Goal: Task Accomplishment & Management: Manage account settings

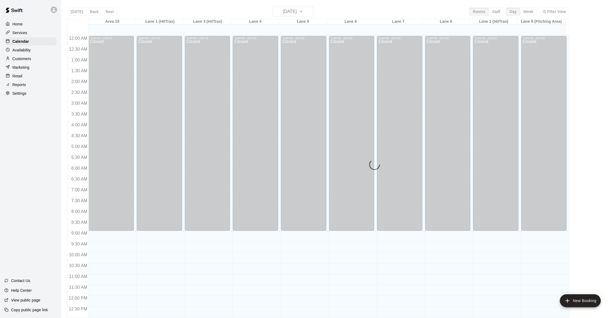
scroll to position [214, 0]
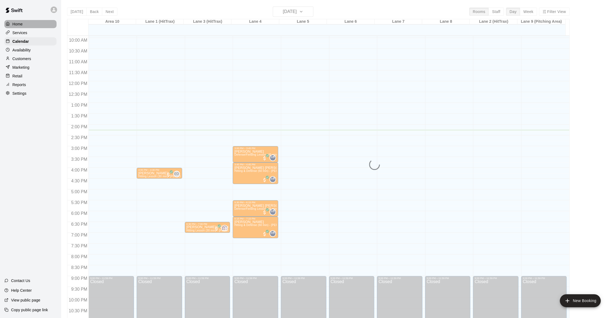
click at [22, 27] on div "Home" at bounding box center [30, 24] width 52 height 8
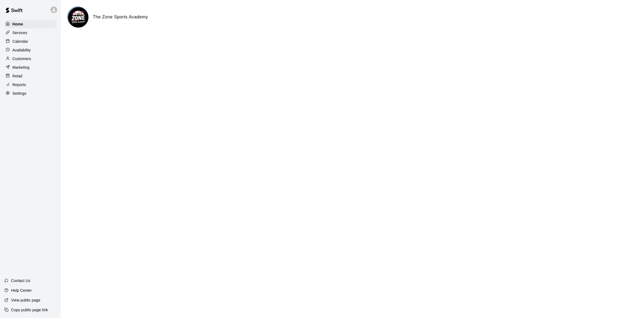
click at [20, 52] on p "Availability" at bounding box center [21, 49] width 18 height 5
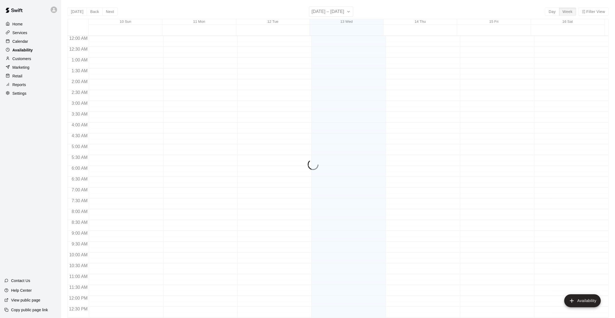
scroll to position [231, 0]
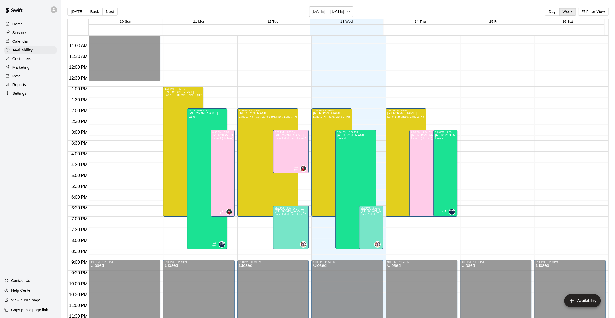
click at [21, 45] on div "Calendar" at bounding box center [30, 41] width 52 height 8
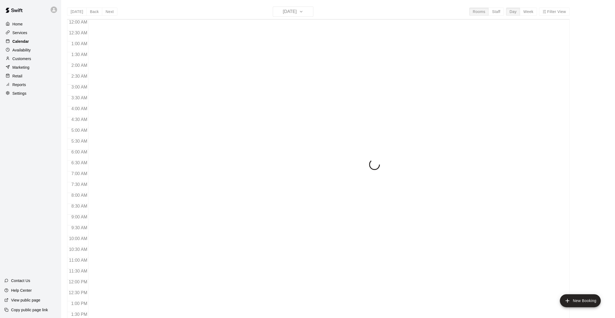
scroll to position [214, 0]
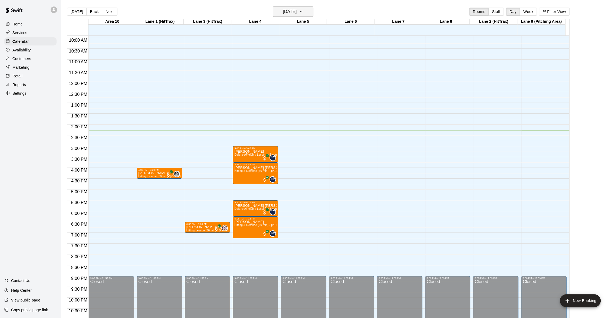
click at [303, 8] on icon "button" at bounding box center [301, 11] width 4 height 6
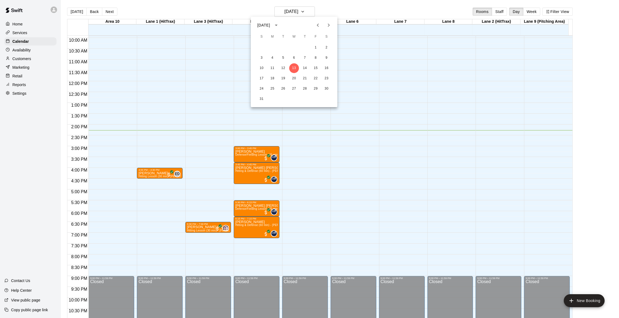
click at [346, 9] on div at bounding box center [309, 159] width 619 height 318
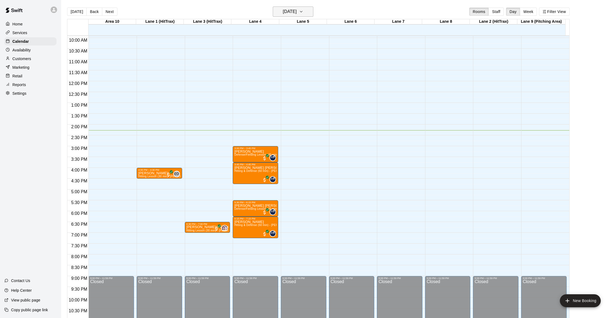
click at [303, 11] on icon "button" at bounding box center [301, 11] width 4 height 6
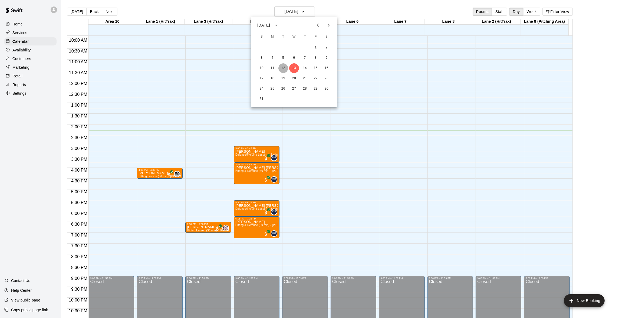
click at [285, 72] on button "12" at bounding box center [283, 68] width 10 height 10
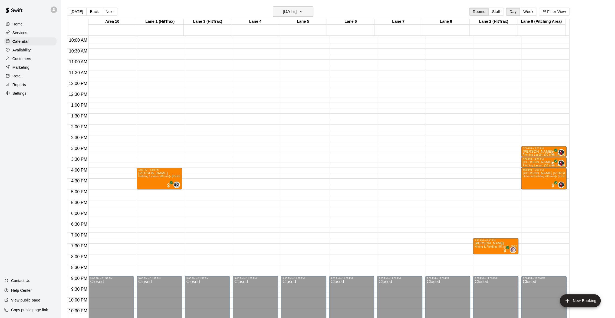
click at [303, 11] on icon "button" at bounding box center [301, 11] width 4 height 6
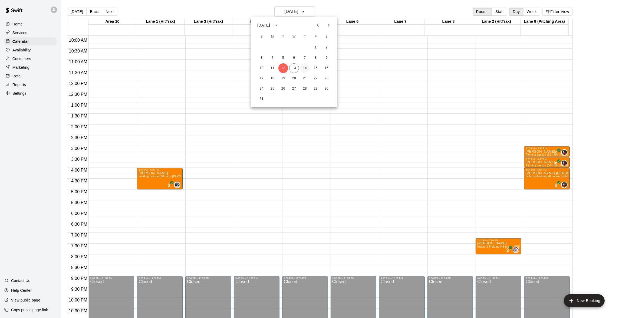
click at [306, 65] on button "14" at bounding box center [305, 68] width 10 height 10
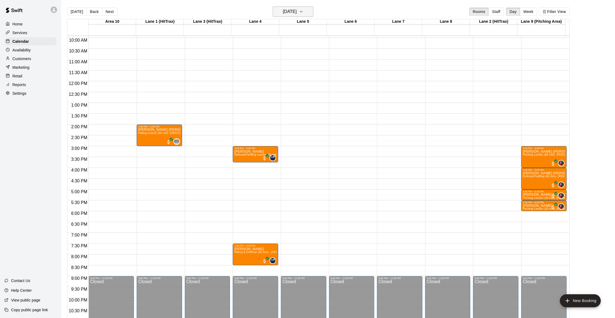
click at [303, 14] on icon "button" at bounding box center [301, 11] width 4 height 6
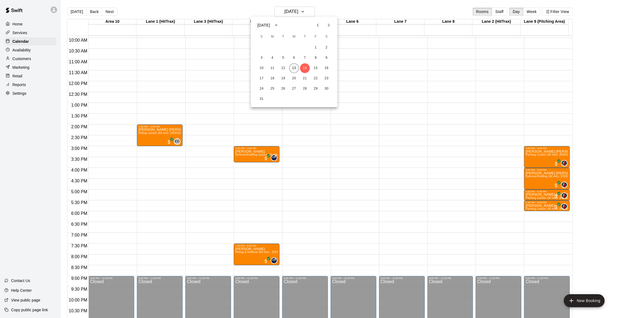
click at [292, 71] on button "13" at bounding box center [294, 68] width 10 height 10
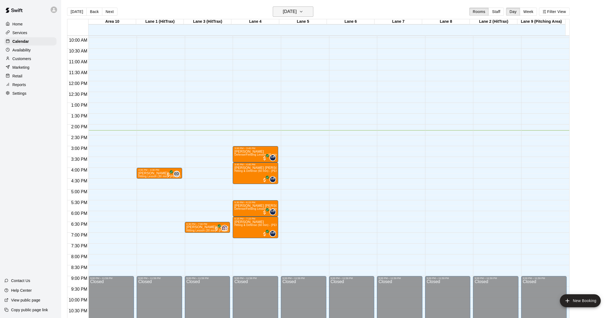
click at [303, 12] on icon "button" at bounding box center [301, 11] width 4 height 6
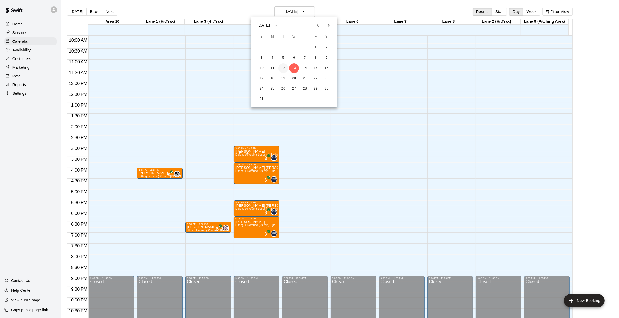
click at [283, 68] on button "12" at bounding box center [283, 68] width 10 height 10
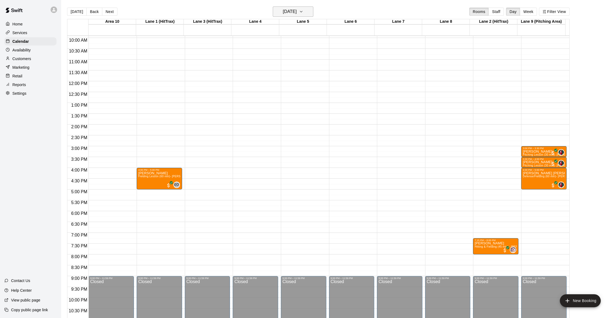
click at [303, 10] on icon "button" at bounding box center [301, 11] width 4 height 6
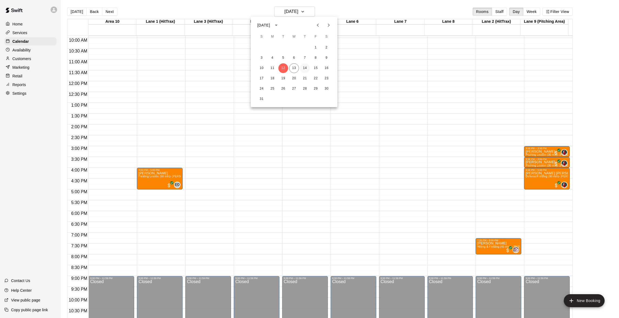
click at [304, 67] on button "14" at bounding box center [305, 68] width 10 height 10
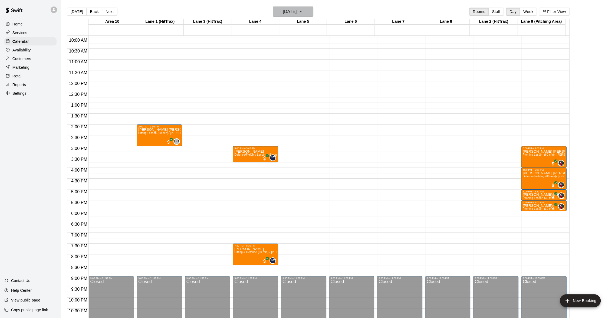
click at [303, 13] on icon "button" at bounding box center [301, 11] width 4 height 6
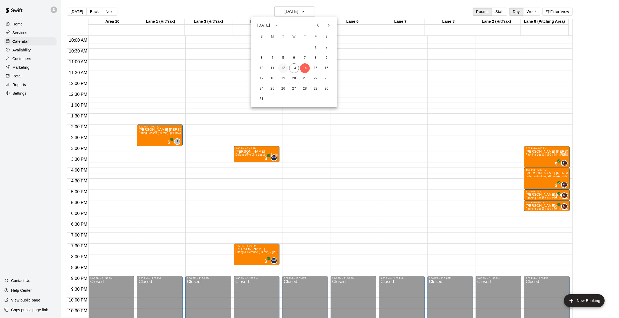
click at [283, 71] on button "12" at bounding box center [283, 68] width 10 height 10
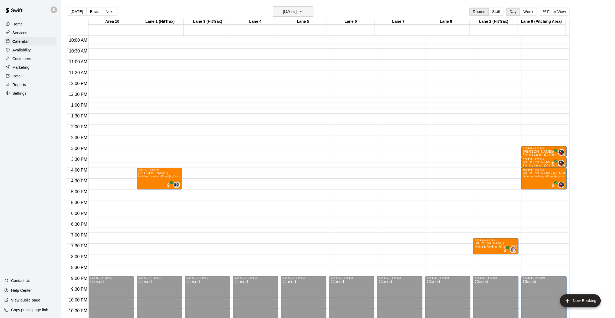
click at [303, 12] on icon "button" at bounding box center [301, 11] width 4 height 6
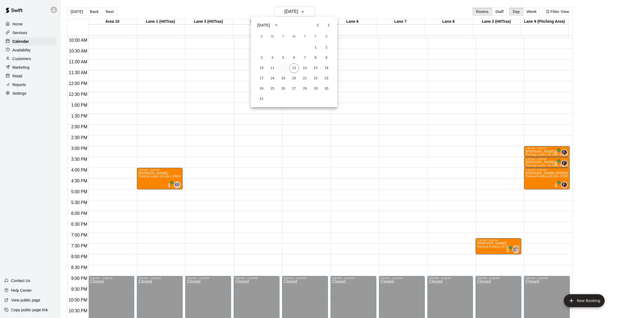
click at [286, 67] on button "12" at bounding box center [283, 68] width 10 height 10
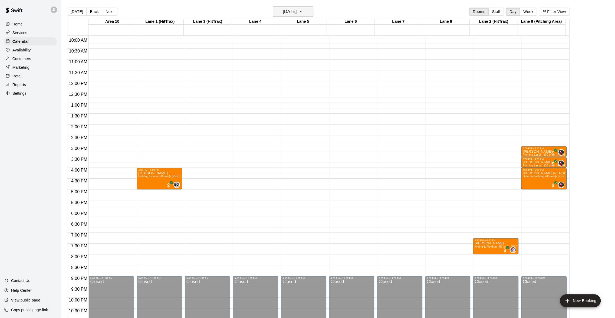
click at [303, 9] on icon "button" at bounding box center [301, 11] width 4 height 6
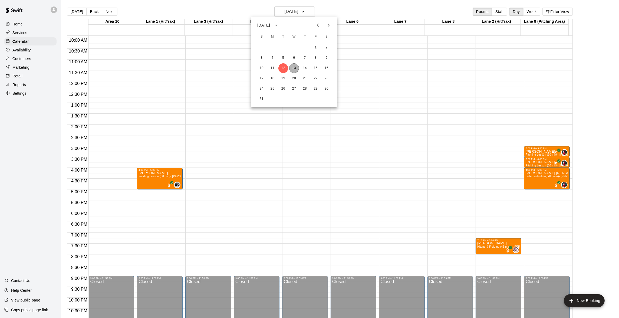
click at [293, 68] on button "13" at bounding box center [294, 68] width 10 height 10
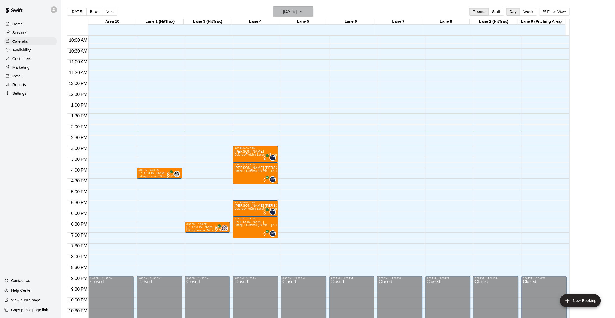
click at [303, 10] on icon "button" at bounding box center [301, 11] width 4 height 6
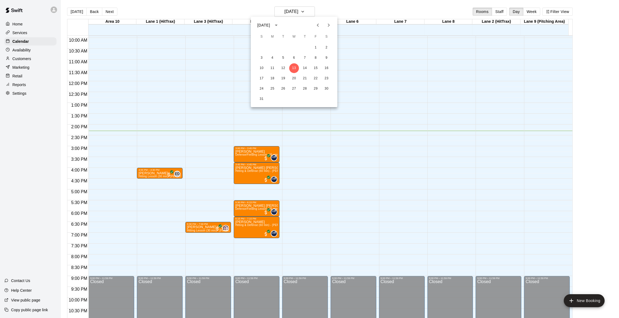
click at [318, 8] on div at bounding box center [309, 159] width 619 height 318
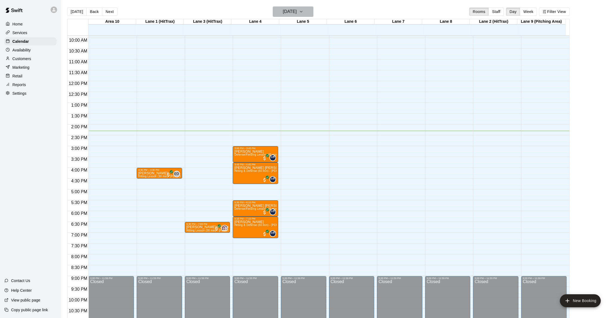
click at [303, 9] on icon "button" at bounding box center [301, 11] width 4 height 6
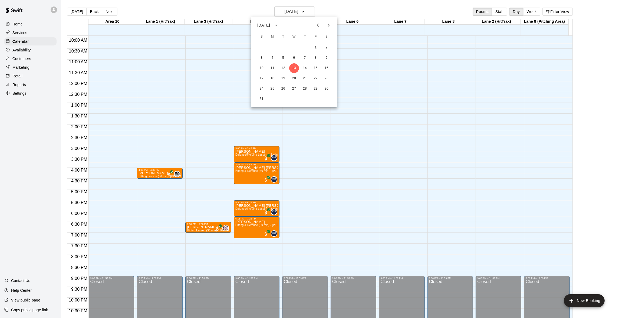
click at [312, 9] on div at bounding box center [309, 159] width 619 height 318
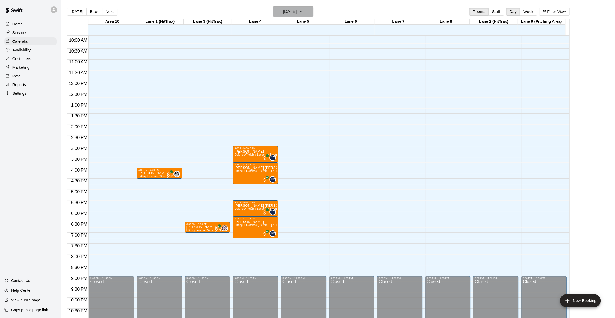
click at [303, 9] on icon "button" at bounding box center [301, 11] width 4 height 6
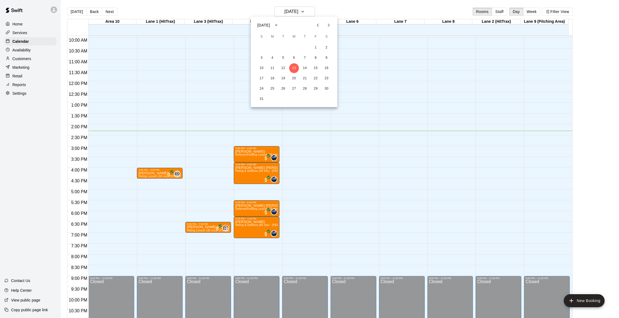
click at [312, 10] on div at bounding box center [309, 159] width 619 height 318
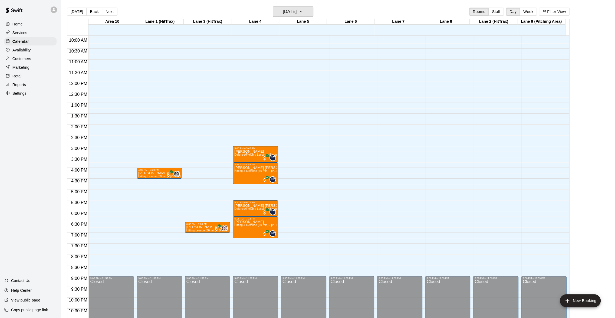
click at [303, 10] on icon "button" at bounding box center [301, 11] width 4 height 6
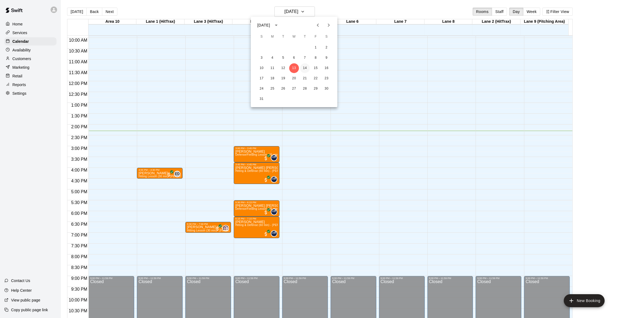
click at [304, 64] on button "14" at bounding box center [305, 68] width 10 height 10
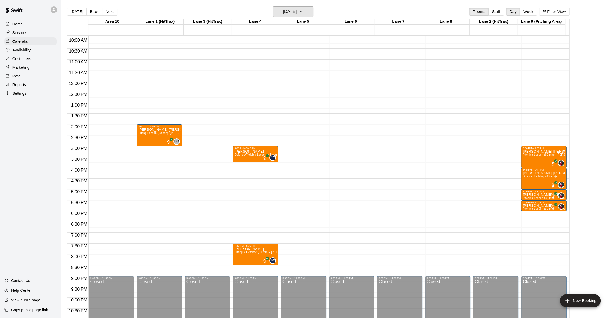
click at [303, 12] on icon "button" at bounding box center [301, 11] width 4 height 6
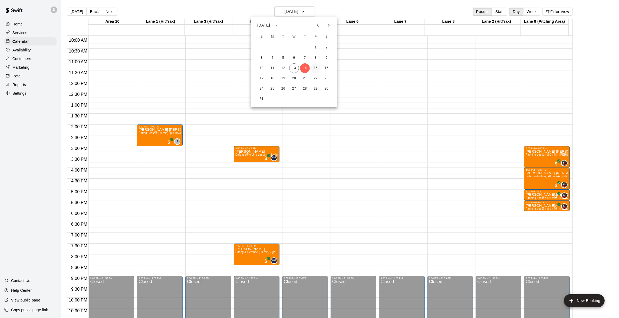
click at [313, 64] on button "15" at bounding box center [316, 68] width 10 height 10
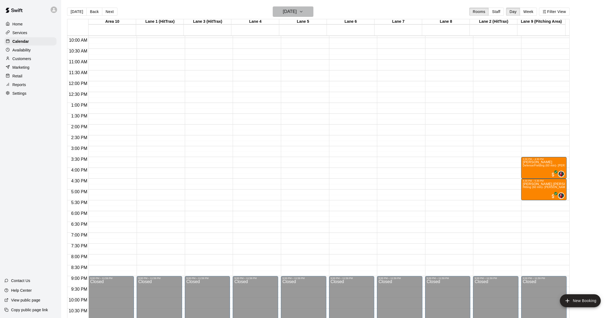
click at [303, 11] on icon "button" at bounding box center [301, 11] width 4 height 6
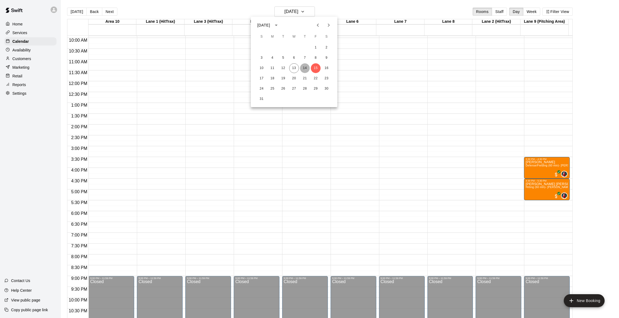
click at [303, 67] on button "14" at bounding box center [305, 68] width 10 height 10
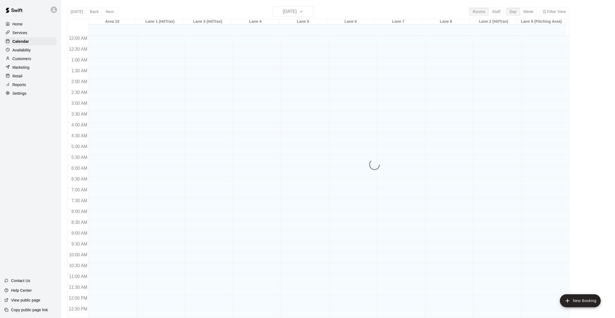
scroll to position [214, 0]
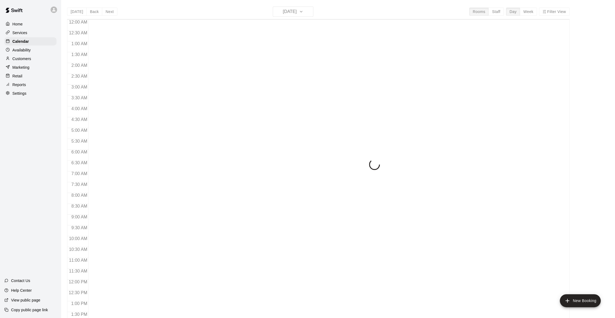
scroll to position [214, 0]
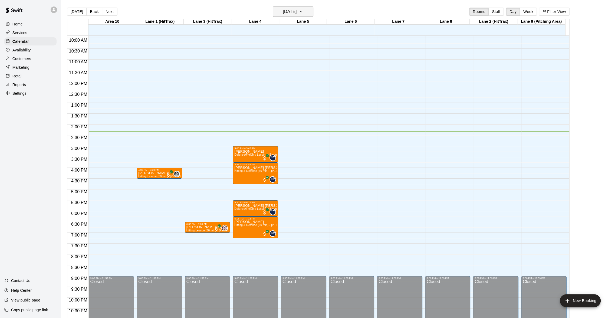
click at [303, 13] on icon "button" at bounding box center [301, 11] width 4 height 6
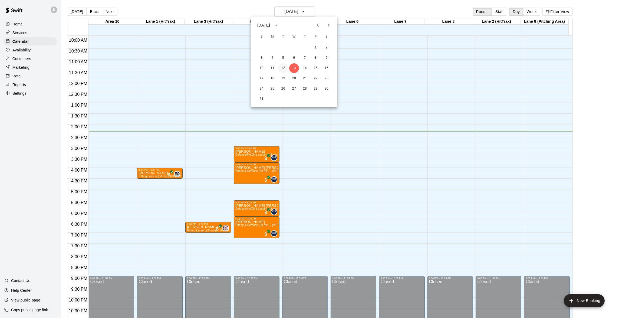
click at [286, 69] on button "12" at bounding box center [283, 68] width 10 height 10
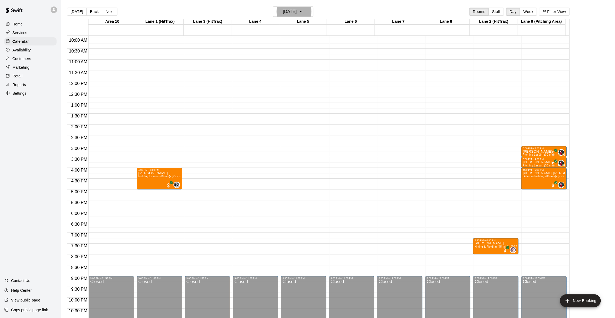
click at [324, 10] on div "Today Back Next Tuesday Aug 12 Rooms Staff Day Week Filter View" at bounding box center [318, 12] width 502 height 12
click at [303, 10] on icon "button" at bounding box center [301, 11] width 4 height 6
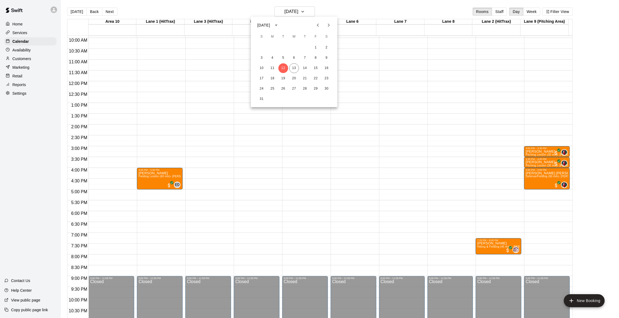
click at [19, 23] on div at bounding box center [309, 159] width 619 height 318
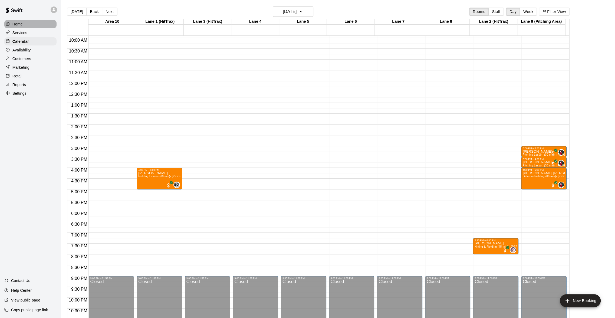
click at [19, 23] on p "Home" at bounding box center [17, 23] width 10 height 5
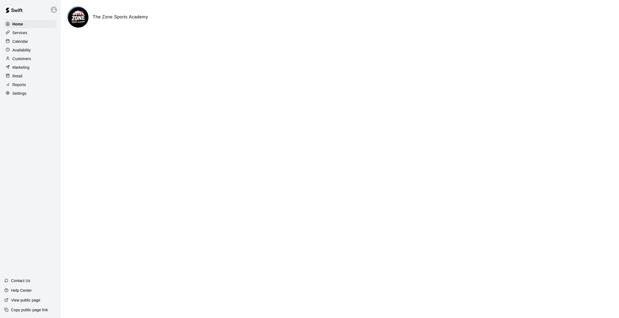
click at [506, 43] on html "Home Services Calendar Availability Customers Marketing Retail Reports Settings…" at bounding box center [309, 21] width 619 height 43
click at [23, 51] on p "Availability" at bounding box center [21, 49] width 18 height 5
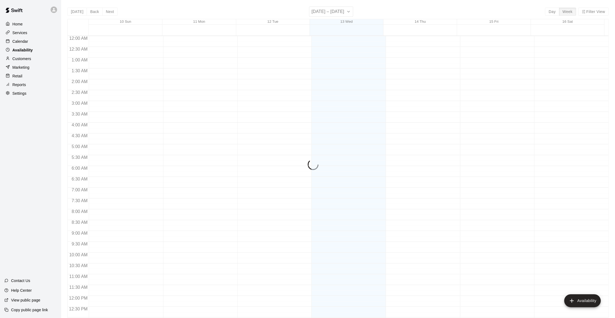
scroll to position [231, 0]
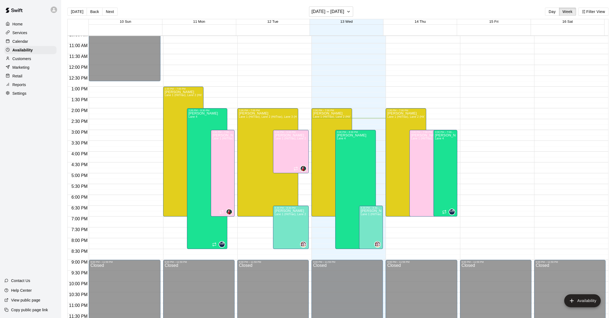
click at [24, 27] on div "Home" at bounding box center [30, 24] width 52 height 8
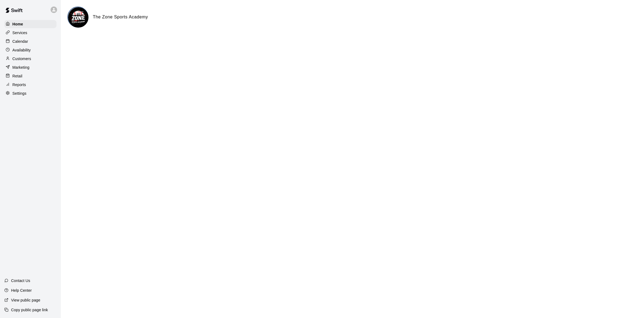
click at [30, 51] on p "Availability" at bounding box center [21, 49] width 18 height 5
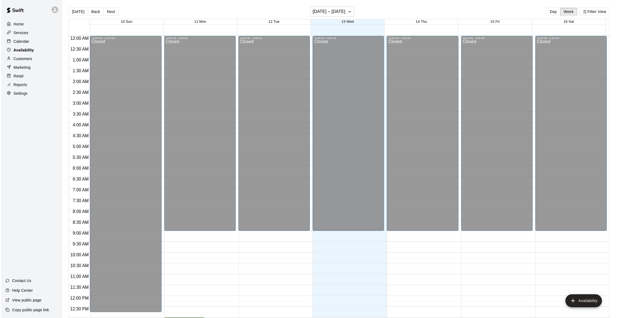
scroll to position [231, 0]
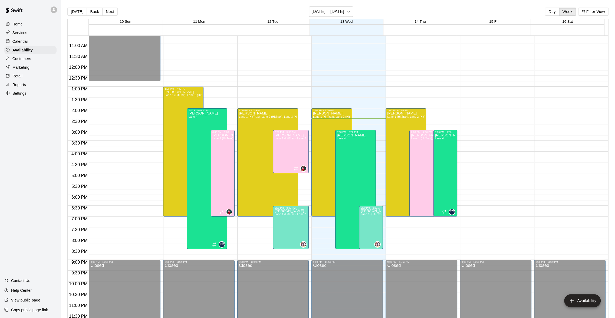
click at [27, 57] on p "Customers" at bounding box center [21, 58] width 19 height 5
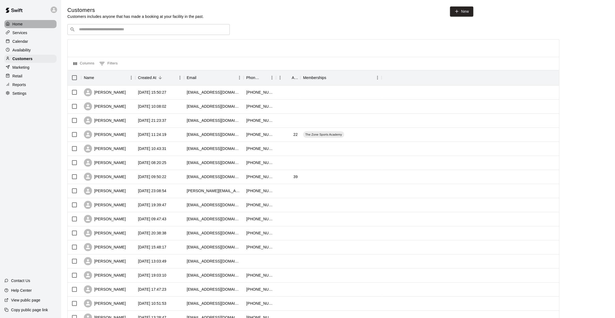
click at [15, 23] on p "Home" at bounding box center [17, 23] width 10 height 5
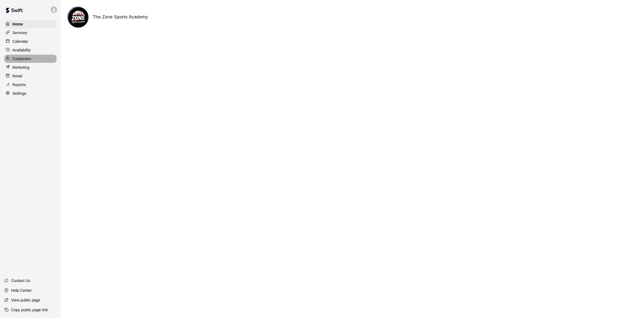
click at [21, 58] on p "Customers" at bounding box center [21, 58] width 19 height 5
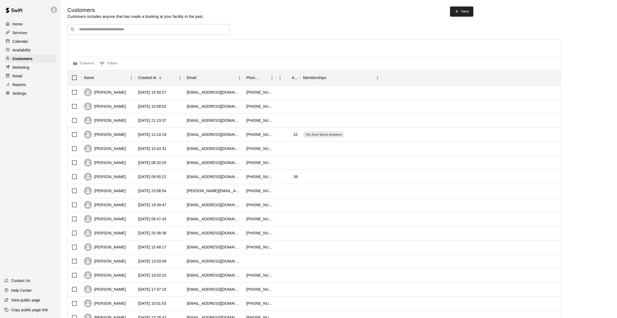
click at [19, 42] on p "Calendar" at bounding box center [20, 41] width 16 height 5
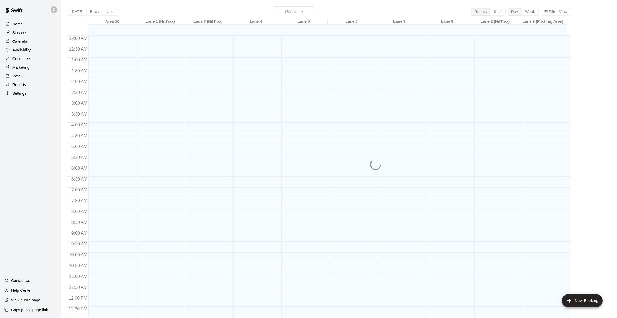
scroll to position [214, 0]
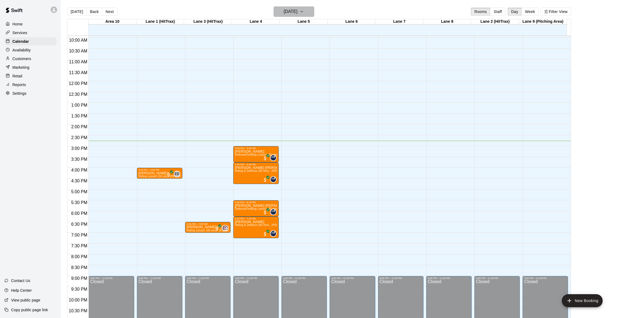
click at [304, 12] on icon "button" at bounding box center [301, 11] width 4 height 6
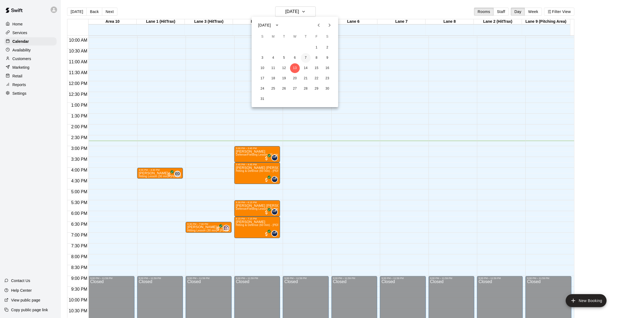
click at [306, 62] on button "7" at bounding box center [306, 58] width 10 height 10
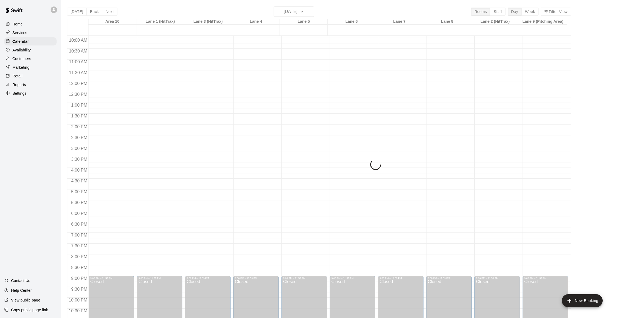
click at [309, 14] on div "Today Back Next Thursday Aug 07 Rooms Staff Day Week Filter View Area 10 07 Thu…" at bounding box center [319, 165] width 504 height 318
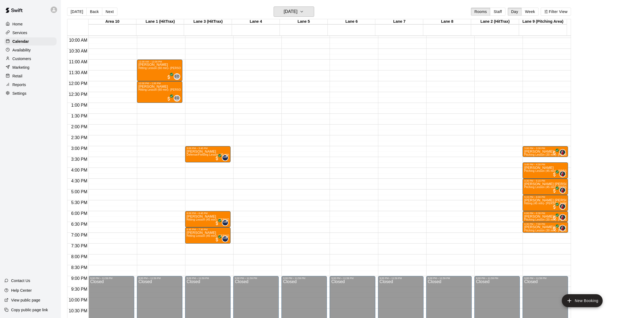
click at [309, 14] on button "Thursday Aug 07" at bounding box center [293, 11] width 41 height 10
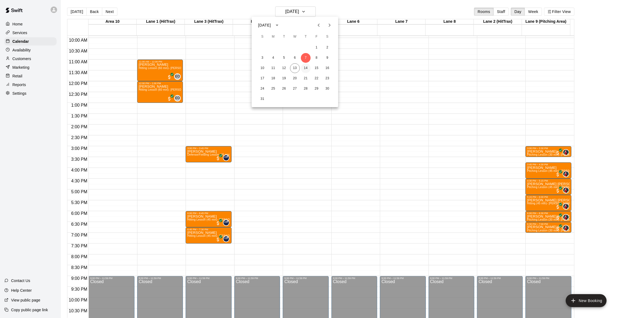
click at [309, 66] on button "14" at bounding box center [306, 68] width 10 height 10
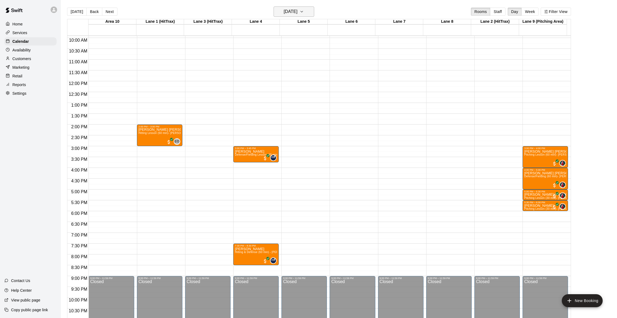
click at [304, 10] on icon "button" at bounding box center [301, 11] width 4 height 6
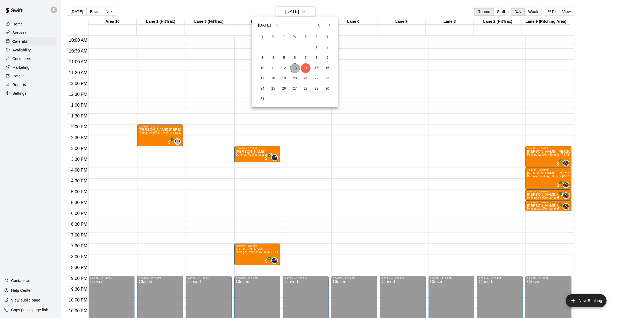
click at [294, 65] on button "13" at bounding box center [295, 68] width 10 height 10
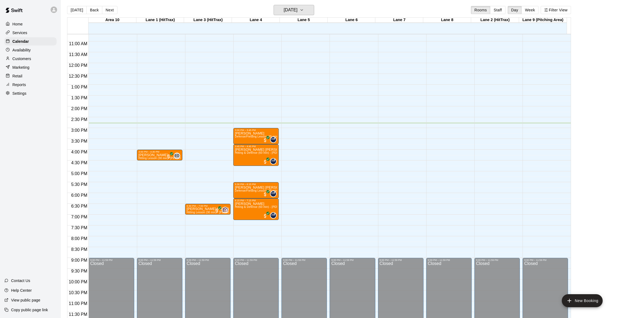
scroll to position [0, 0]
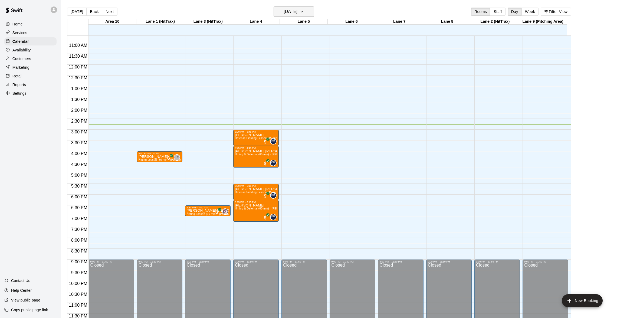
click at [304, 10] on icon "button" at bounding box center [301, 11] width 4 height 6
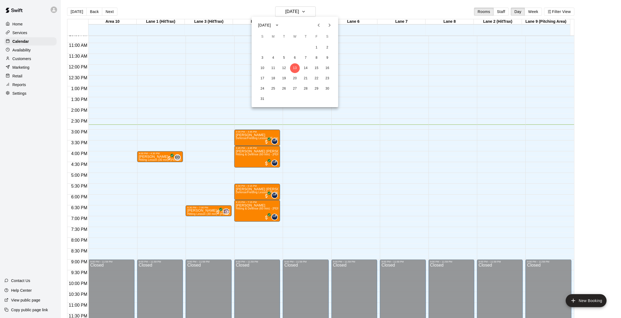
click at [306, 62] on div "3 4 5 6 7 8 9" at bounding box center [295, 58] width 87 height 10
click at [306, 67] on button "14" at bounding box center [306, 68] width 10 height 10
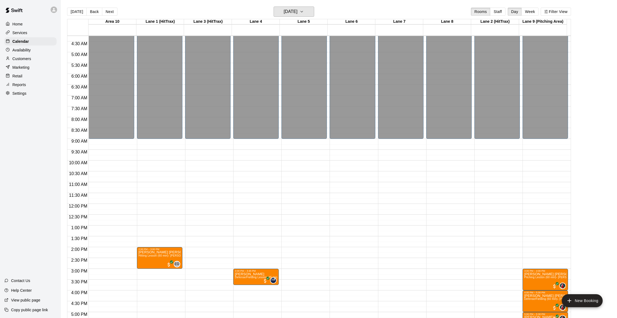
scroll to position [231, 0]
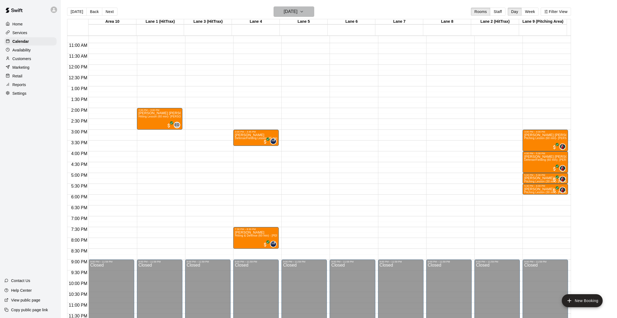
click at [304, 9] on icon "button" at bounding box center [301, 11] width 4 height 6
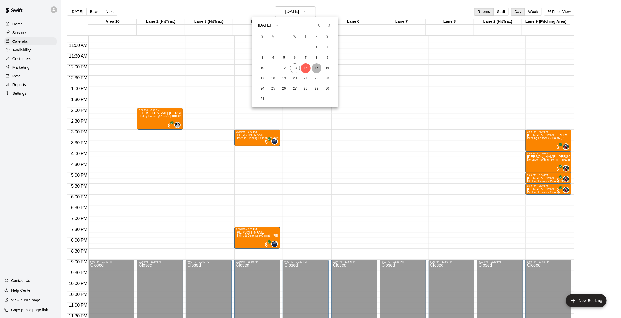
click at [315, 68] on button "15" at bounding box center [317, 68] width 10 height 10
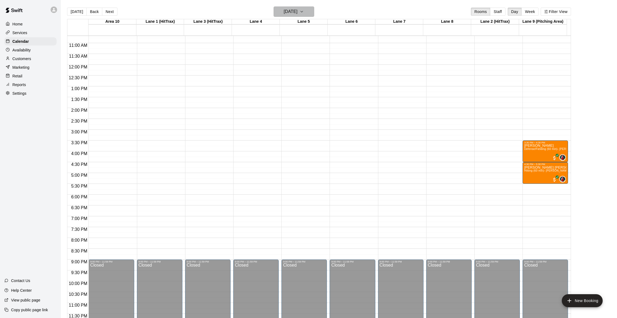
click at [304, 10] on icon "button" at bounding box center [301, 11] width 4 height 6
click at [299, 67] on button "13" at bounding box center [295, 68] width 10 height 10
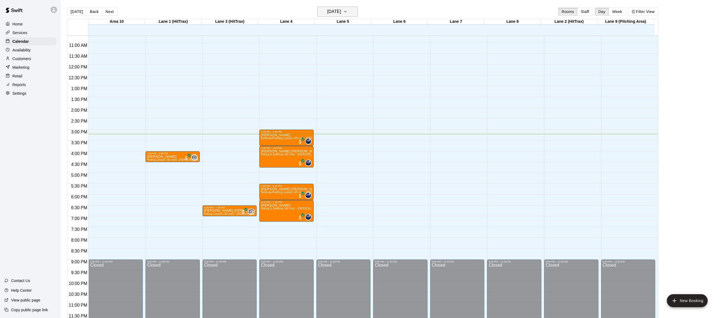
click at [356, 11] on button "[DATE]" at bounding box center [337, 11] width 41 height 10
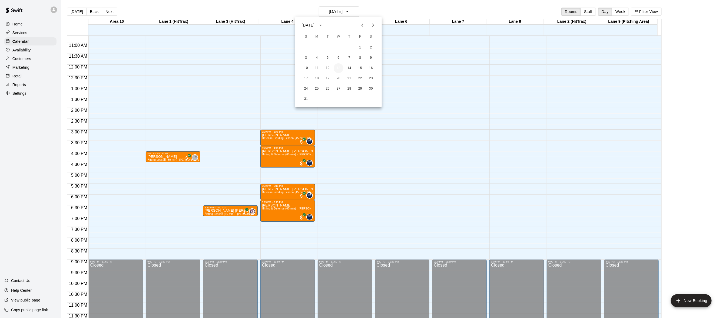
click at [336, 67] on button "13" at bounding box center [339, 68] width 10 height 10
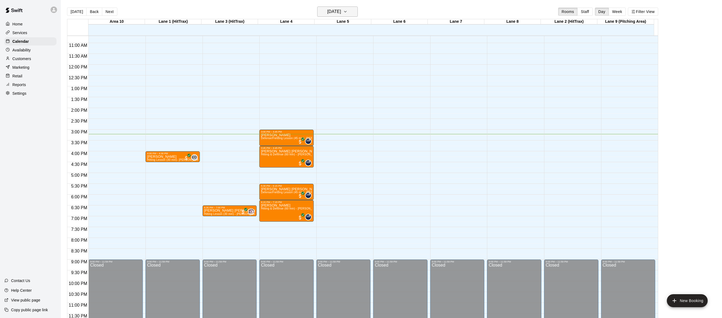
click at [355, 13] on button "[DATE]" at bounding box center [337, 11] width 41 height 10
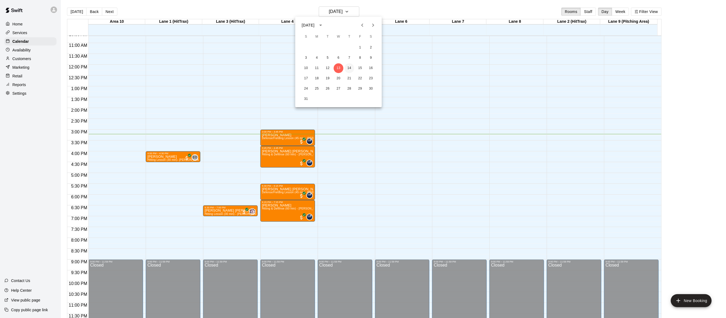
click at [348, 69] on button "14" at bounding box center [350, 68] width 10 height 10
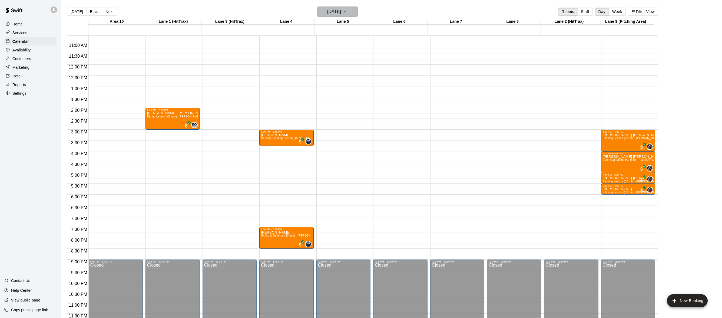
click at [353, 10] on button "Thursday Aug 14" at bounding box center [337, 11] width 41 height 10
click at [340, 69] on button "13" at bounding box center [339, 68] width 10 height 10
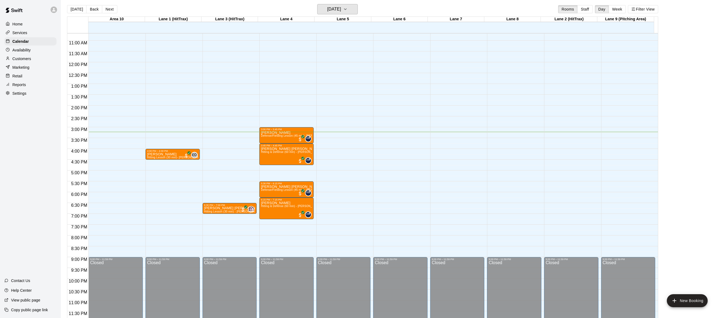
scroll to position [0, 0]
